Goal: Information Seeking & Learning: Learn about a topic

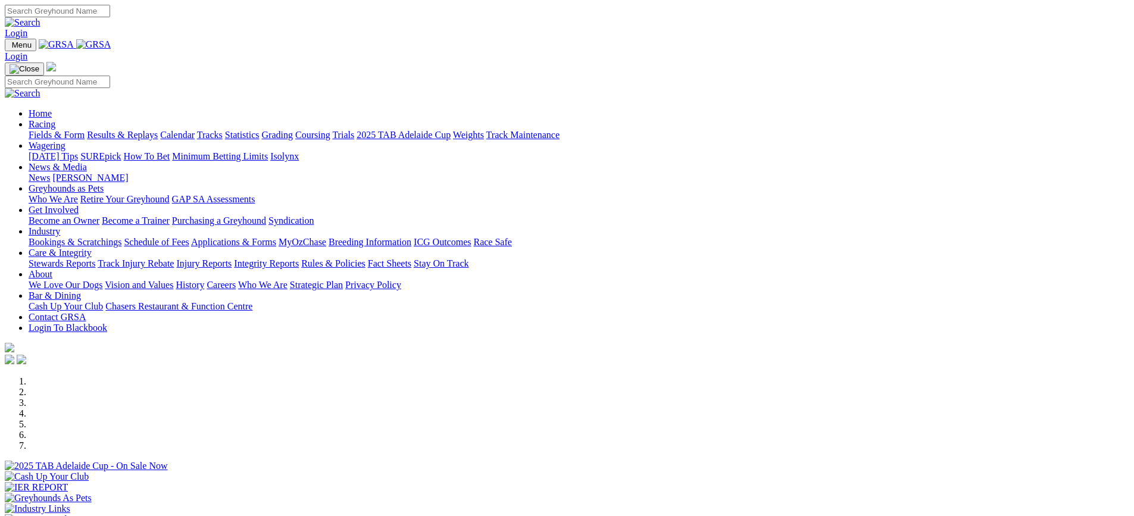
click at [55, 119] on link "Racing" at bounding box center [42, 124] width 27 height 10
drag, startPoint x: 131, startPoint y: 91, endPoint x: 139, endPoint y: 91, distance: 7.8
click at [85, 130] on link "Fields & Form" at bounding box center [57, 135] width 56 height 10
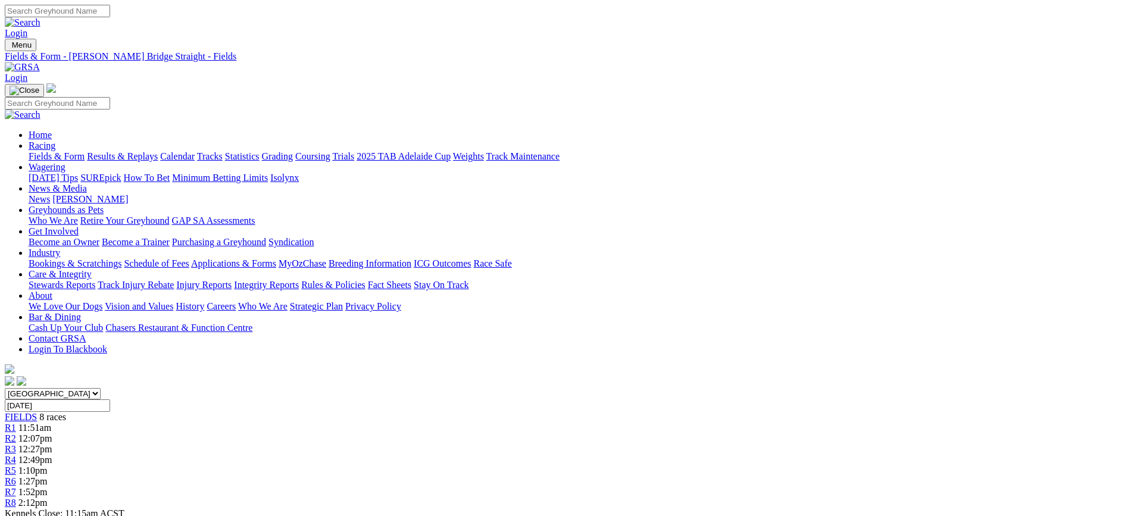
click at [85, 151] on link "Fields & Form" at bounding box center [57, 156] width 56 height 10
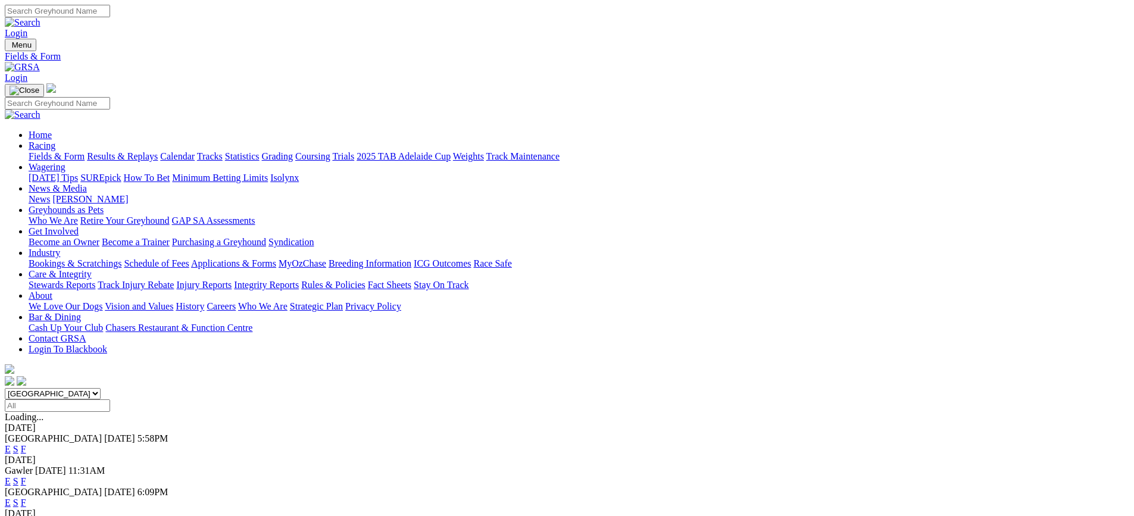
click at [26, 498] on link "F" at bounding box center [23, 503] width 5 height 10
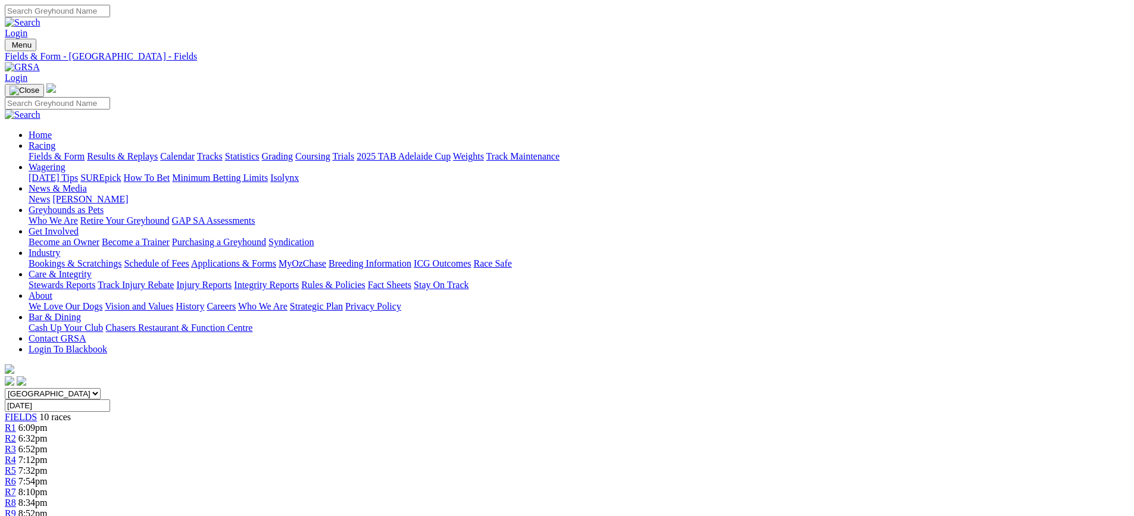
click at [195, 151] on link "Calendar" at bounding box center [177, 156] width 35 height 10
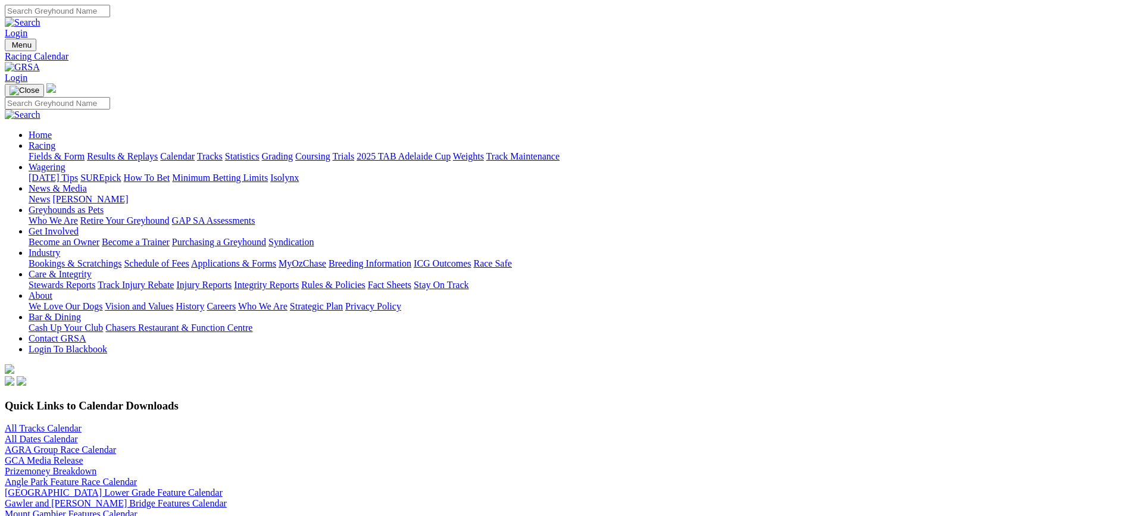
click at [82, 423] on link "All Tracks Calendar" at bounding box center [43, 428] width 77 height 10
